Goal: Transaction & Acquisition: Purchase product/service

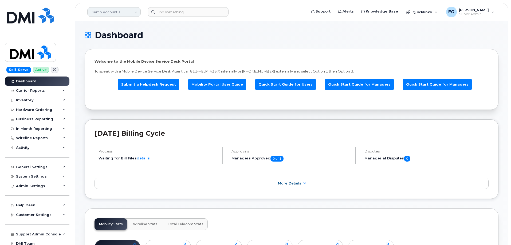
click at [128, 12] on link "Demo Account 1" at bounding box center [113, 12] width 53 height 10
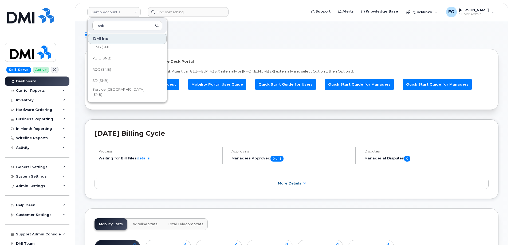
scroll to position [259, 0]
type input "snb"
click at [116, 72] on link "SNB (SNB)" at bounding box center [127, 72] width 78 height 11
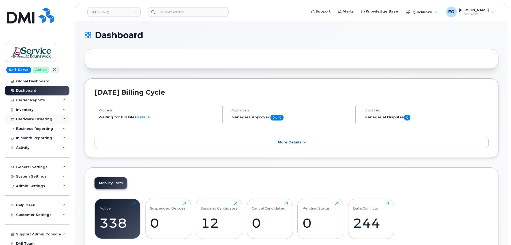
click at [36, 118] on div "Hardware Ordering" at bounding box center [34, 119] width 36 height 4
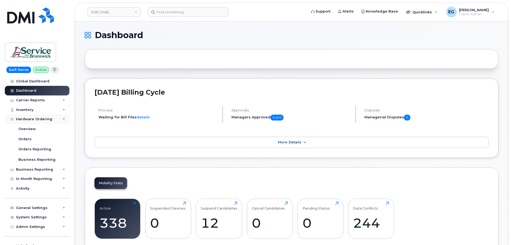
click at [36, 118] on div "Hardware Ordering" at bounding box center [34, 119] width 36 height 4
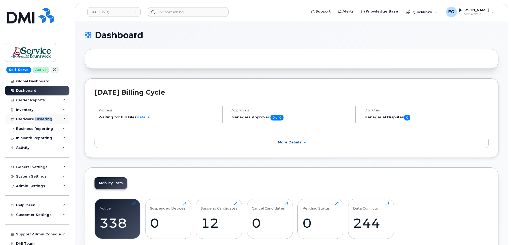
click at [42, 117] on div "Hardware Ordering" at bounding box center [37, 120] width 65 height 10
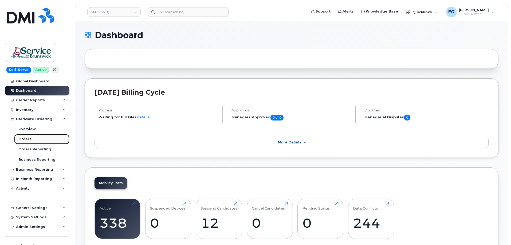
click at [28, 139] on div "Orders" at bounding box center [24, 139] width 13 height 5
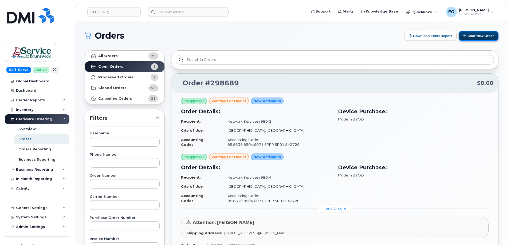
click at [478, 33] on button "Start New Order" at bounding box center [479, 36] width 40 height 10
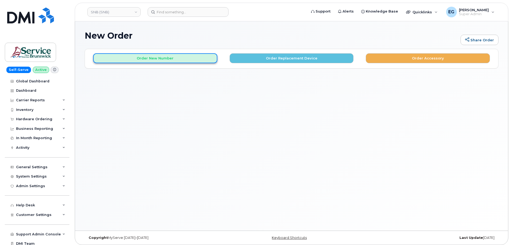
click at [168, 55] on button "Order New Number" at bounding box center [155, 58] width 124 height 10
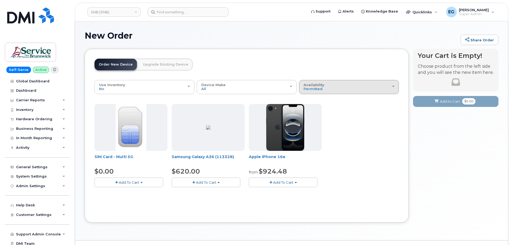
click at [333, 87] on div "Availability Permitted All" at bounding box center [349, 87] width 91 height 8
click at [311, 108] on label "All" at bounding box center [305, 108] width 11 height 6
click at [0, 0] on input "All" at bounding box center [0, 0] width 0 height 0
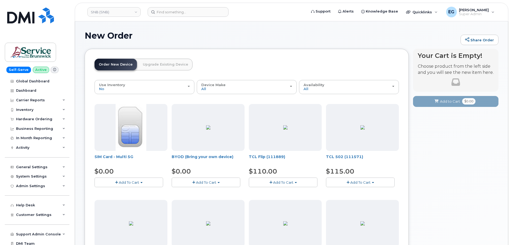
click at [200, 184] on span "Add To Cart" at bounding box center [206, 182] width 20 height 4
click at [199, 184] on span "Add To Cart" at bounding box center [206, 182] width 20 height 4
click at [198, 199] on link "$0.00 - 30-day activation" at bounding box center [200, 199] width 54 height 7
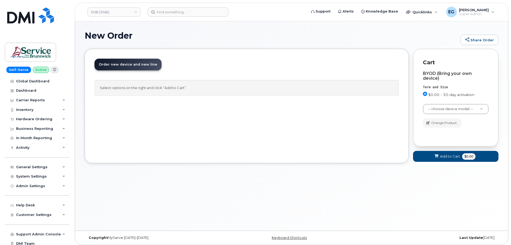
click at [430, 96] on span "$0.00 - 30-day activation" at bounding box center [451, 95] width 46 height 4
click at [427, 96] on input "$0.00 - 30-day activation" at bounding box center [425, 94] width 4 height 4
click at [430, 96] on span "$0.00 - 30-day activation" at bounding box center [451, 95] width 46 height 4
click at [427, 96] on input "$0.00 - 30-day activation" at bounding box center [425, 94] width 4 height 4
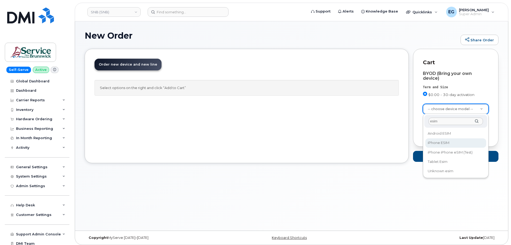
type input "esim"
select select "3299"
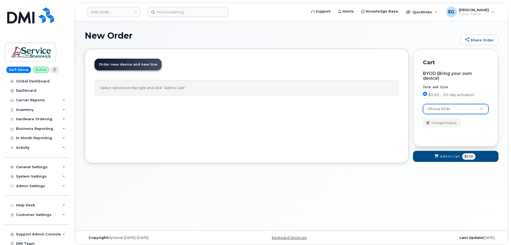
click at [445, 157] on span "Add to Cart" at bounding box center [450, 156] width 20 height 5
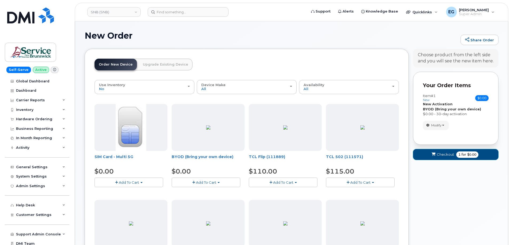
click at [453, 155] on span "Checkout" at bounding box center [445, 154] width 17 height 5
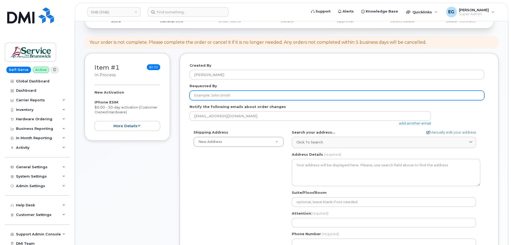
scroll to position [53, 0]
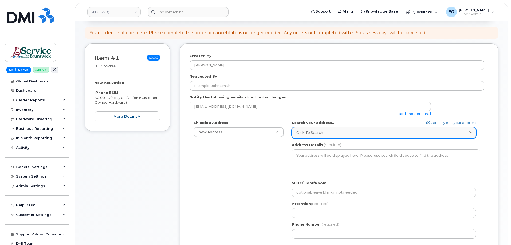
click at [300, 133] on span "Click to search" at bounding box center [309, 132] width 27 height 5
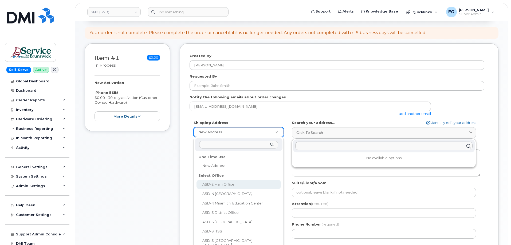
select select
type textarea "200-1077 St George Blvd Moncton New Brunswick E1E 4C9"
type input "Melissa McEachern"
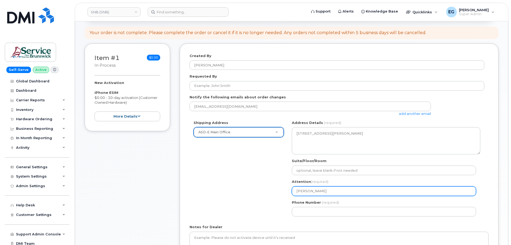
click at [343, 190] on input "Melissa McEachern" at bounding box center [384, 192] width 184 height 10
select select
type input "T"
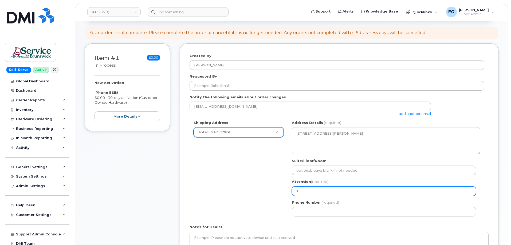
select select
type input "Te"
select select
type input "Tes"
select select
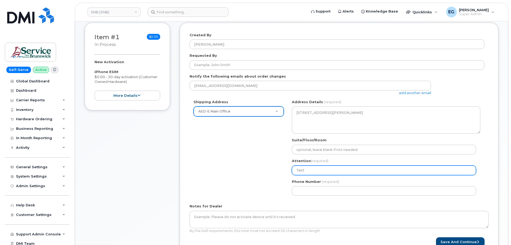
scroll to position [80, 0]
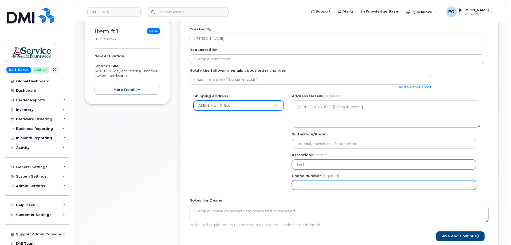
type input "Test"
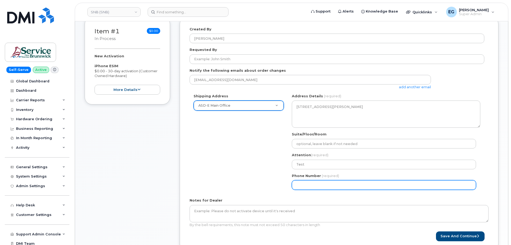
click at [332, 185] on input "Phone Number" at bounding box center [384, 185] width 184 height 10
select select
type input "773987514"
select select
type input "7739875146"
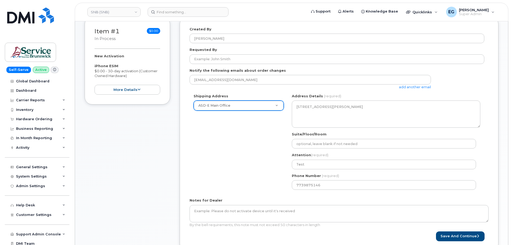
click at [231, 168] on div "Shipping Address ASD-E Main Office New Address ASD-E Main Office ASD-N Bathurst…" at bounding box center [337, 144] width 295 height 100
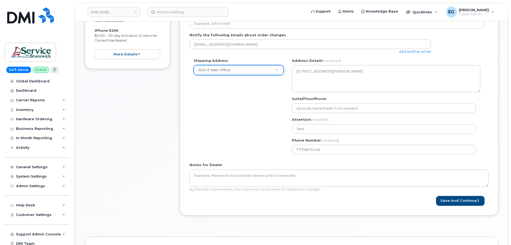
scroll to position [187, 0]
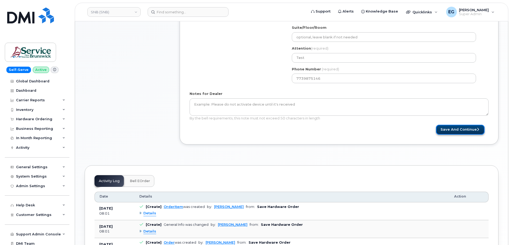
click at [451, 132] on button "Save and Continue" at bounding box center [460, 130] width 49 height 10
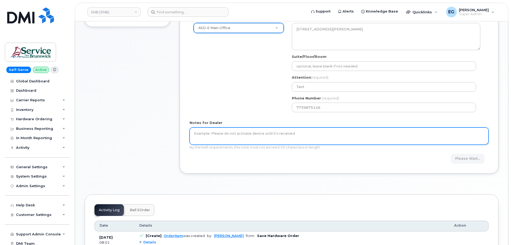
scroll to position [160, 0]
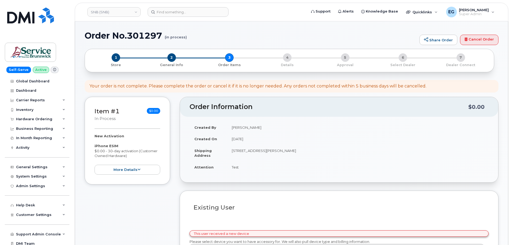
select select
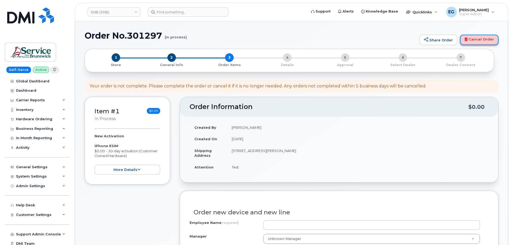
click at [473, 40] on link "Cancel Order" at bounding box center [479, 40] width 38 height 11
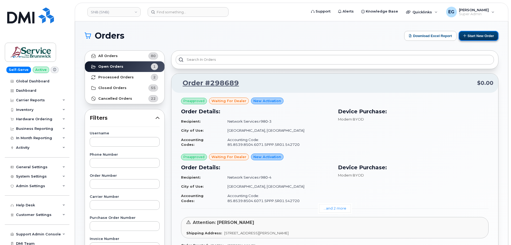
click at [483, 34] on button "Start New Order" at bounding box center [479, 36] width 40 height 10
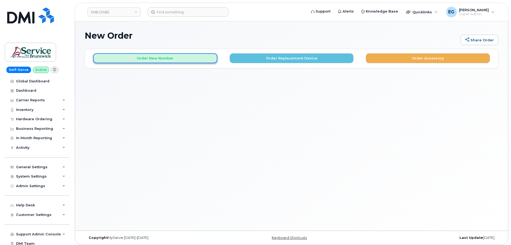
click at [161, 58] on button "Order New Number" at bounding box center [155, 58] width 124 height 10
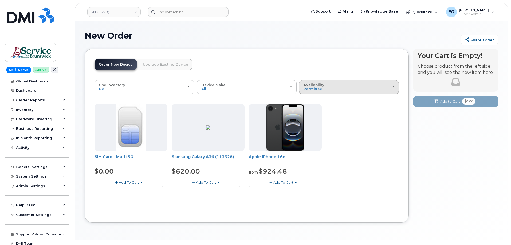
click at [349, 89] on div "Availability Permitted All" at bounding box center [349, 87] width 91 height 8
click at [310, 110] on label "All" at bounding box center [305, 108] width 11 height 6
click at [0, 0] on input "All" at bounding box center [0, 0] width 0 height 0
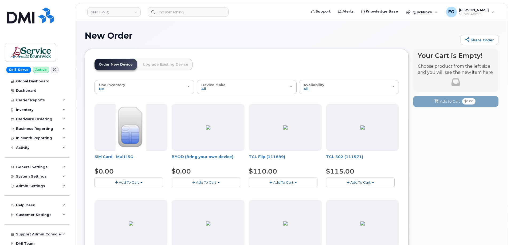
click at [208, 184] on span "Add To Cart" at bounding box center [206, 182] width 20 height 4
click at [145, 183] on button "Add To Cart" at bounding box center [129, 182] width 69 height 9
click at [196, 183] on span "Add To Cart" at bounding box center [206, 182] width 20 height 4
click at [198, 201] on link "$0.00 - 30-day activation" at bounding box center [200, 199] width 54 height 7
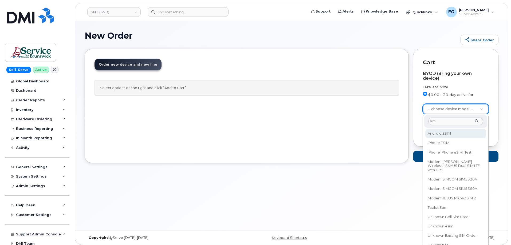
click at [446, 123] on input "sim" at bounding box center [455, 122] width 54 height 8
type input "iph"
select select "2421"
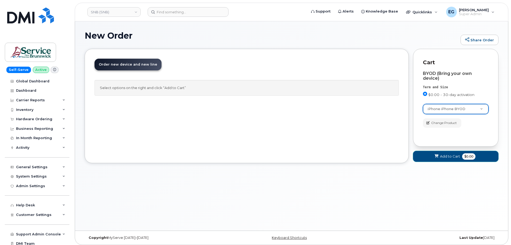
click at [457, 158] on span "Add to Cart" at bounding box center [450, 156] width 20 height 5
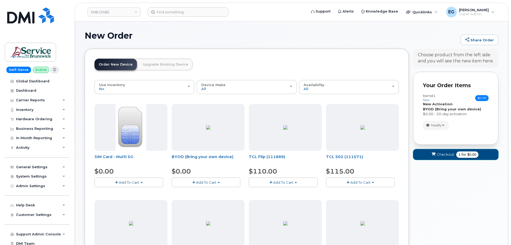
click at [457, 155] on span "1 for $0.00" at bounding box center [467, 155] width 22 height 6
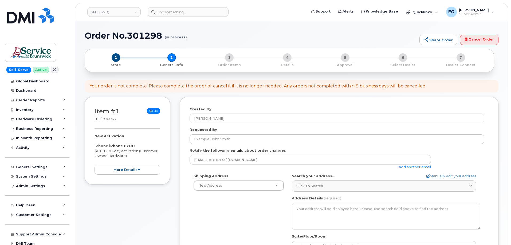
select select
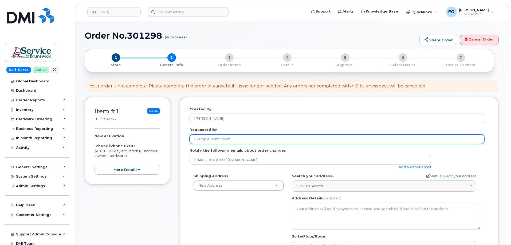
click at [255, 140] on input "Requested By" at bounding box center [337, 140] width 295 height 10
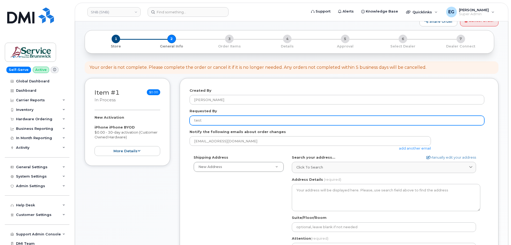
scroll to position [53, 0]
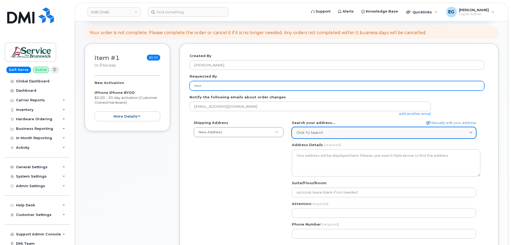
type input "test"
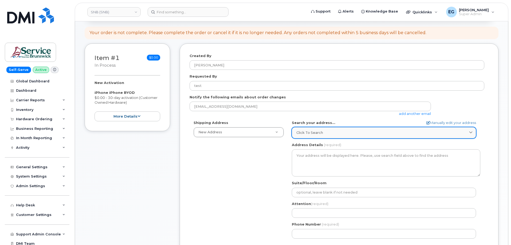
click at [327, 131] on div "Click to search" at bounding box center [383, 132] width 175 height 5
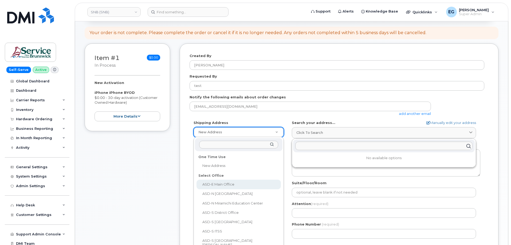
select select
type textarea "[STREET_ADDRESS][PERSON_NAME]"
type input "[PERSON_NAME]"
click at [223, 185] on div "Shipping Address New Address New Address ASD-E Main Office ASD-[GEOGRAPHIC_DATA…" at bounding box center [337, 181] width 295 height 123
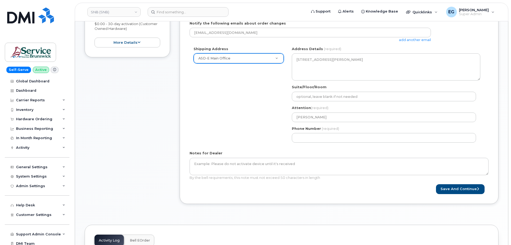
scroll to position [133, 0]
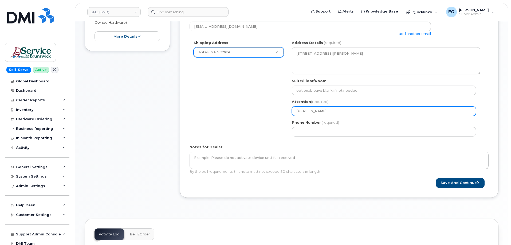
click at [323, 112] on input "[PERSON_NAME]" at bounding box center [384, 112] width 184 height 10
select select
type input "t"
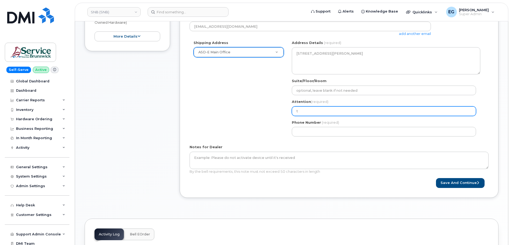
select select
type input "te"
select select
type input "tes"
select select
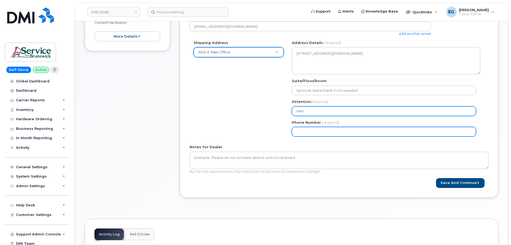
type input "test"
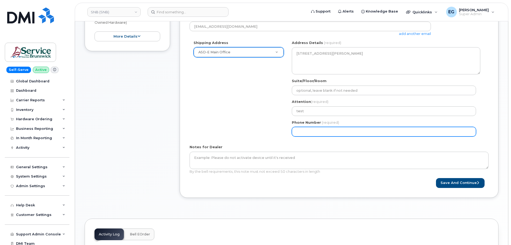
click at [332, 135] on input "Phone Number" at bounding box center [384, 132] width 184 height 10
select select
type input "773987514"
select select
type input "7739875146"
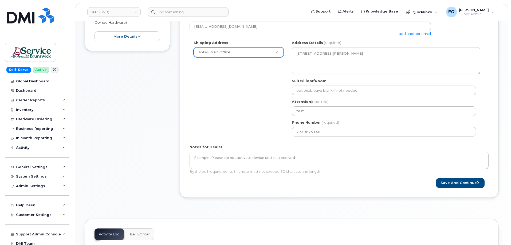
click at [254, 126] on div "Shipping Address ASD-E Main Office New Address ASD-E Main Office ASD-[GEOGRAPHI…" at bounding box center [337, 90] width 295 height 100
click at [448, 184] on button "Save and Continue" at bounding box center [460, 183] width 49 height 10
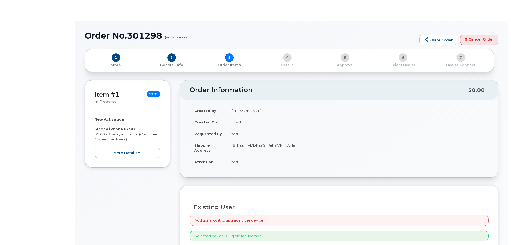
radio input "true"
select select
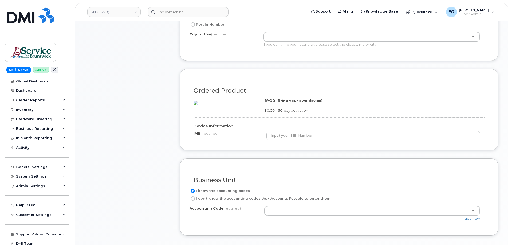
scroll to position [294, 0]
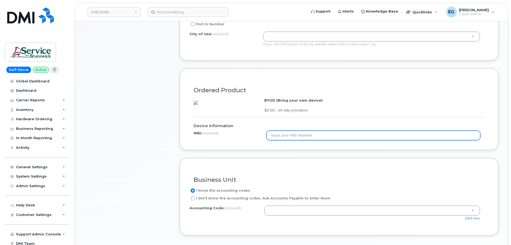
click at [302, 140] on input "text" at bounding box center [373, 136] width 214 height 10
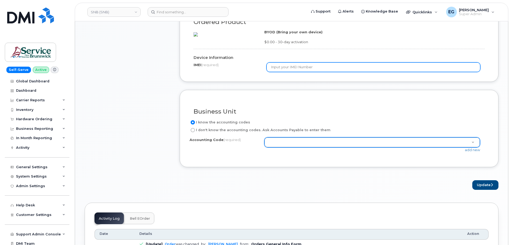
scroll to position [374, 0]
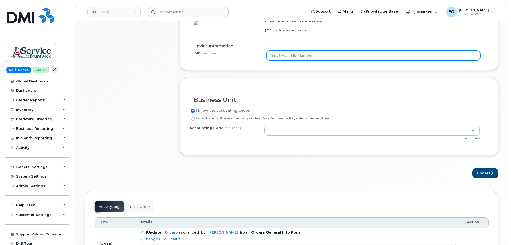
click at [296, 60] on input "text" at bounding box center [373, 56] width 214 height 10
type input "1111111111111"
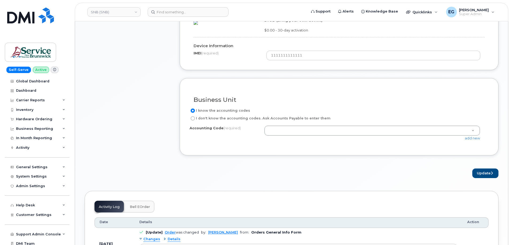
click at [330, 82] on form "Existing User Additional cost to upgrading the device Selected device is Eligib…" at bounding box center [339, 4] width 319 height 350
click at [317, 108] on div "Business Unit" at bounding box center [339, 97] width 299 height 19
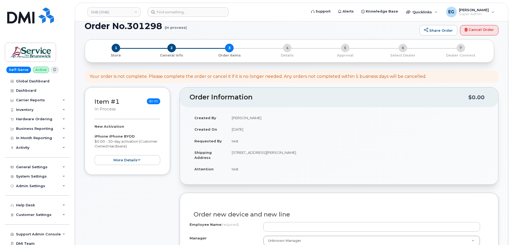
scroll to position [0, 0]
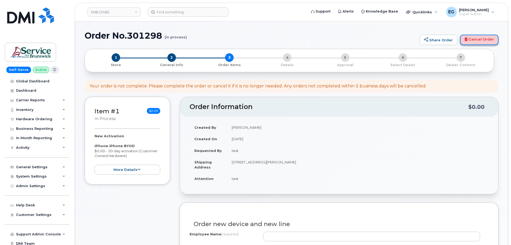
click at [476, 37] on link "Cancel Order" at bounding box center [479, 40] width 38 height 11
